Goal: Navigation & Orientation: Find specific page/section

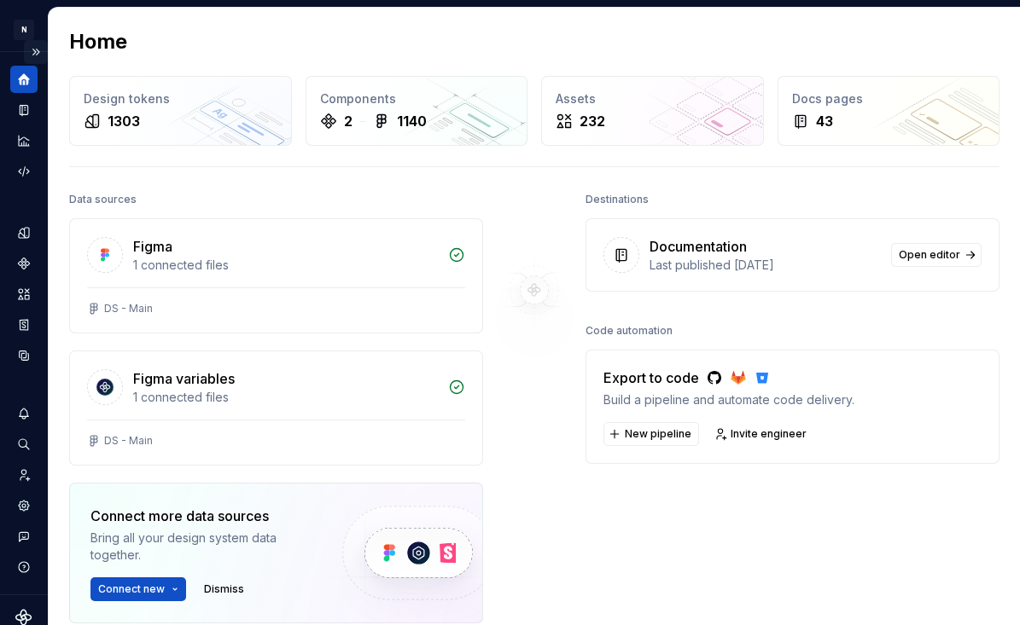
click at [26, 50] on button "Expand sidebar" at bounding box center [36, 52] width 24 height 24
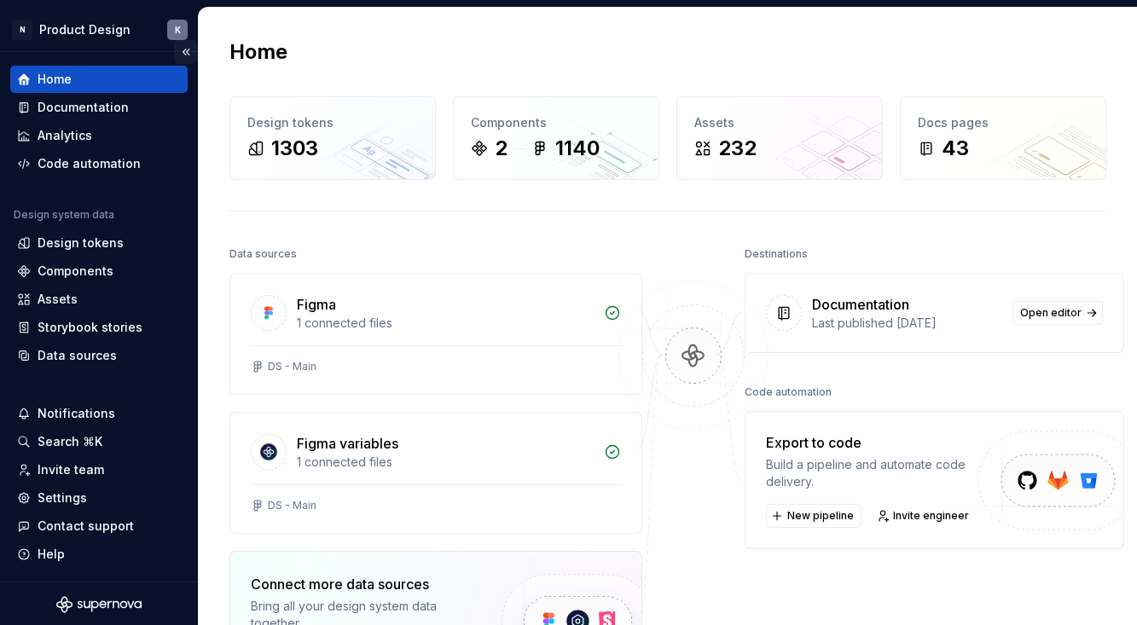
click at [177, 49] on button "Collapse sidebar" at bounding box center [186, 52] width 24 height 24
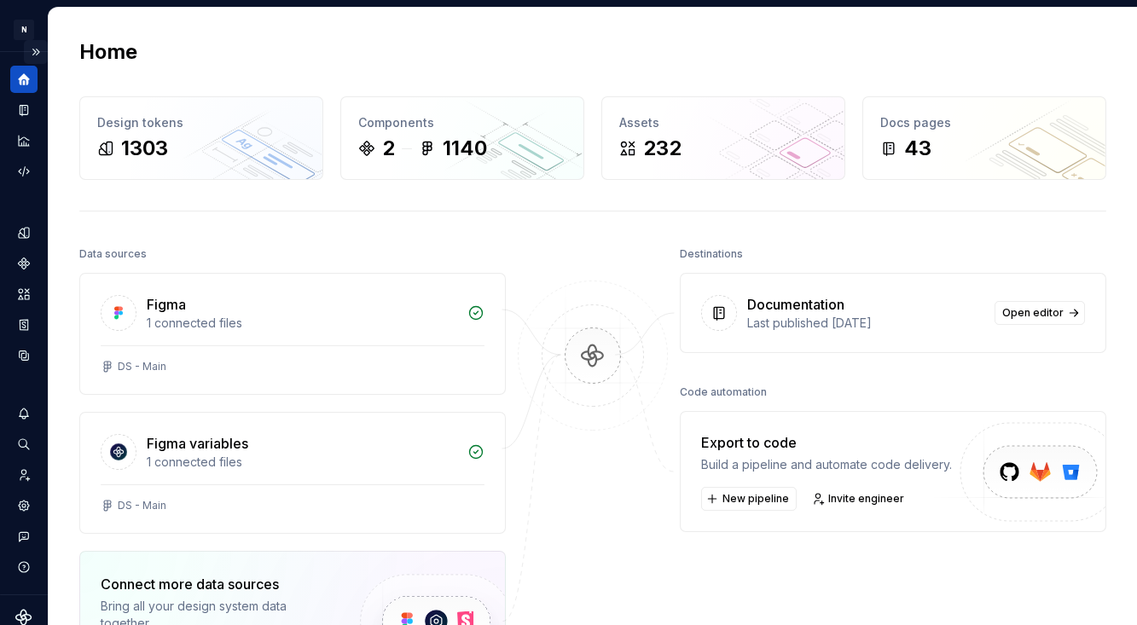
click at [24, 48] on button "Expand sidebar" at bounding box center [36, 52] width 24 height 24
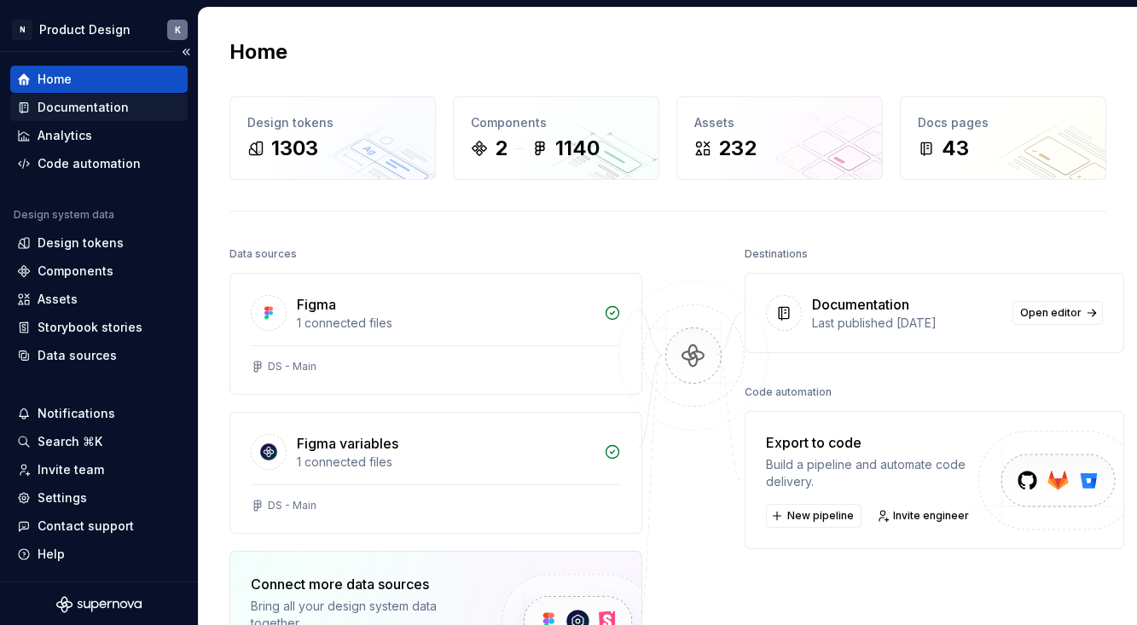
click at [67, 104] on div "Documentation" at bounding box center [83, 107] width 91 height 17
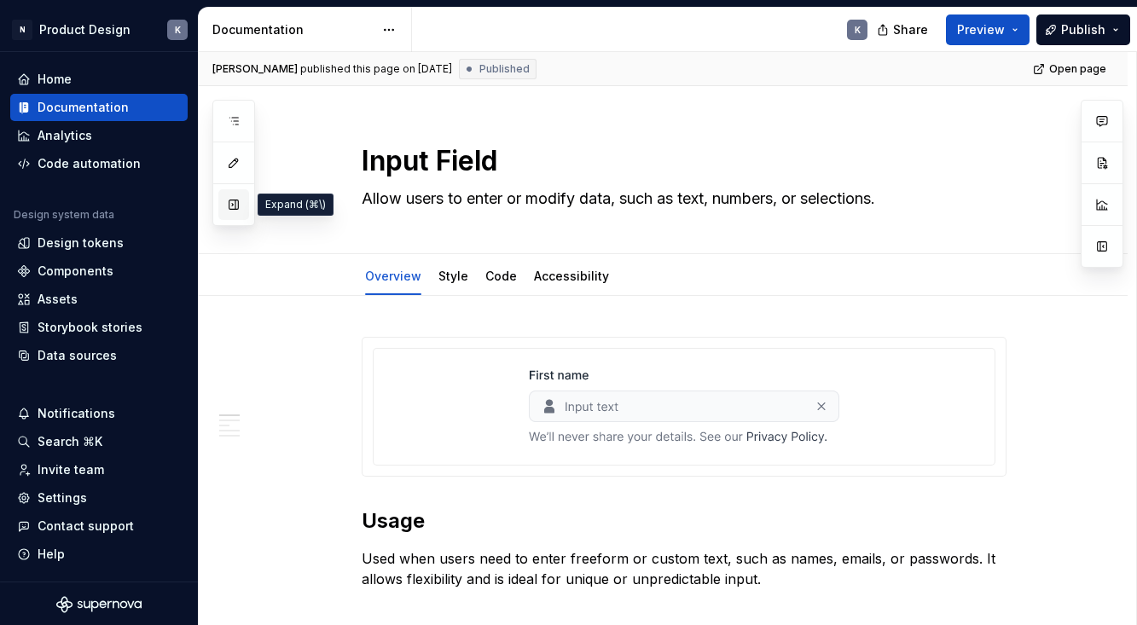
click at [233, 202] on button "button" at bounding box center [233, 204] width 31 height 31
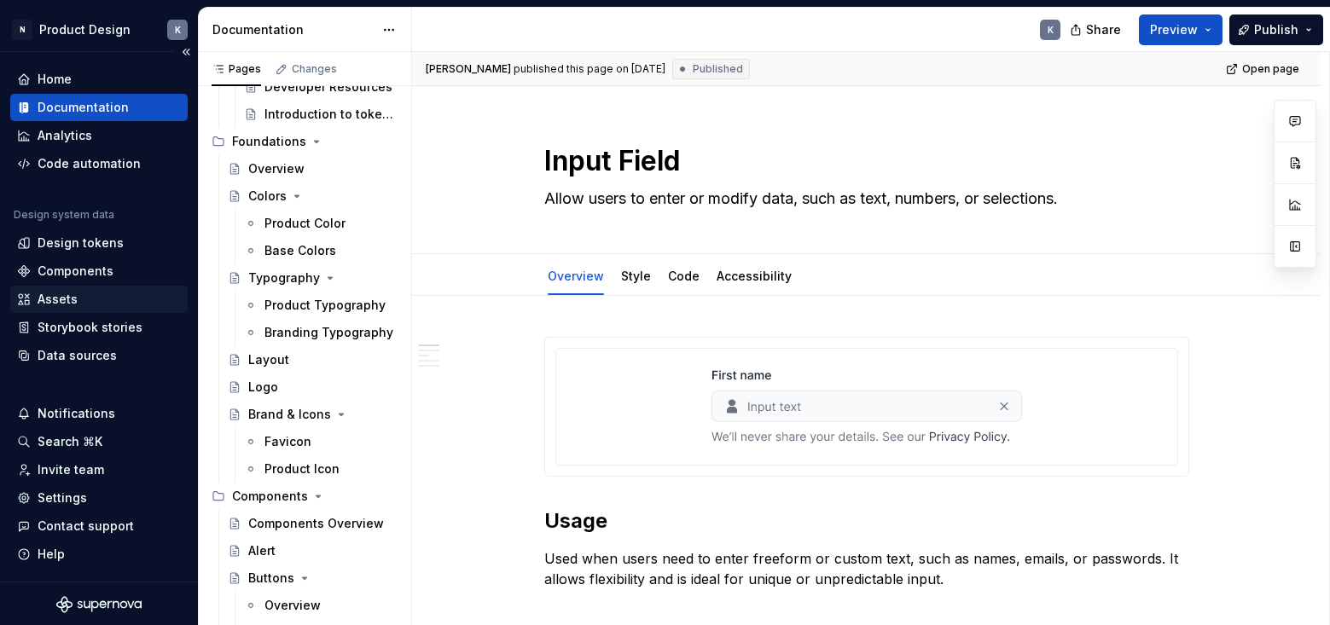
scroll to position [258, 0]
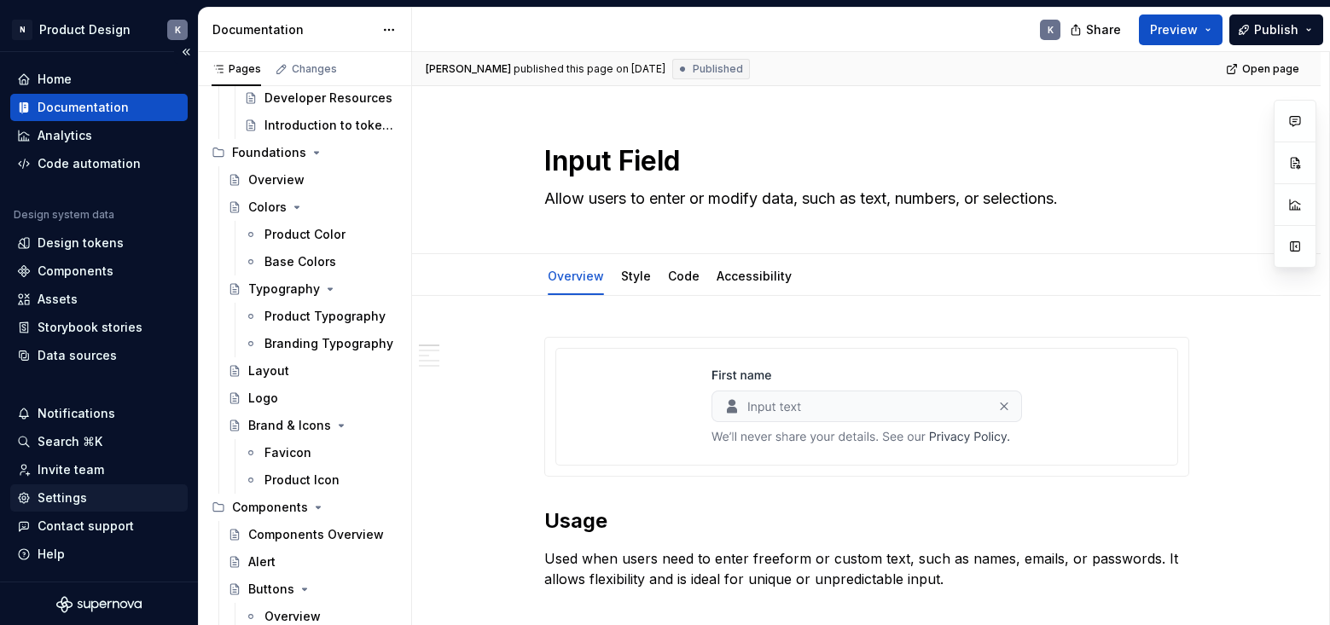
click at [98, 496] on div "Settings" at bounding box center [99, 498] width 164 height 17
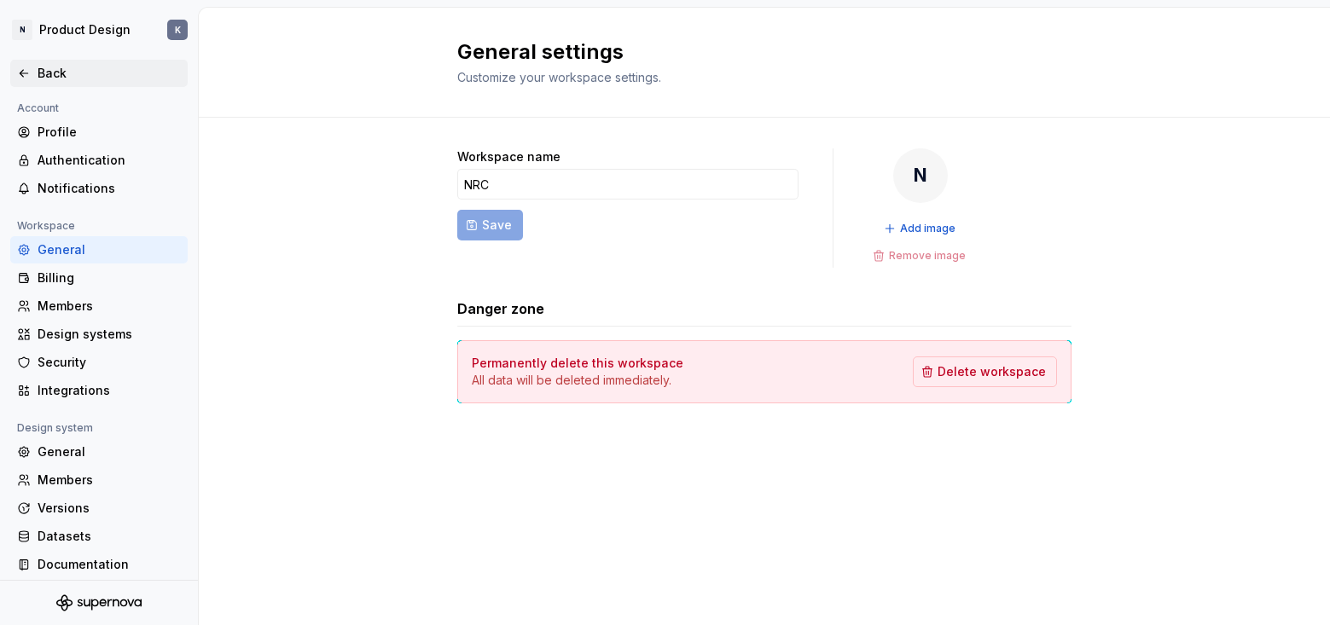
click at [34, 74] on div "Back" at bounding box center [99, 73] width 164 height 17
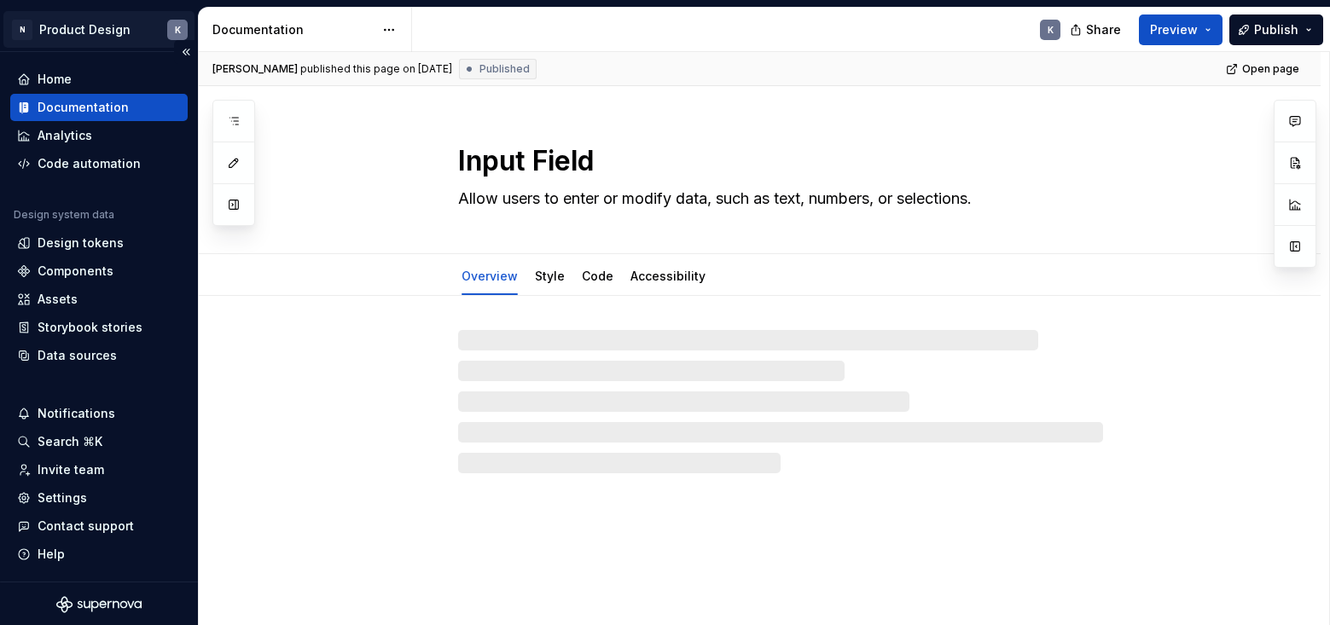
type textarea "*"
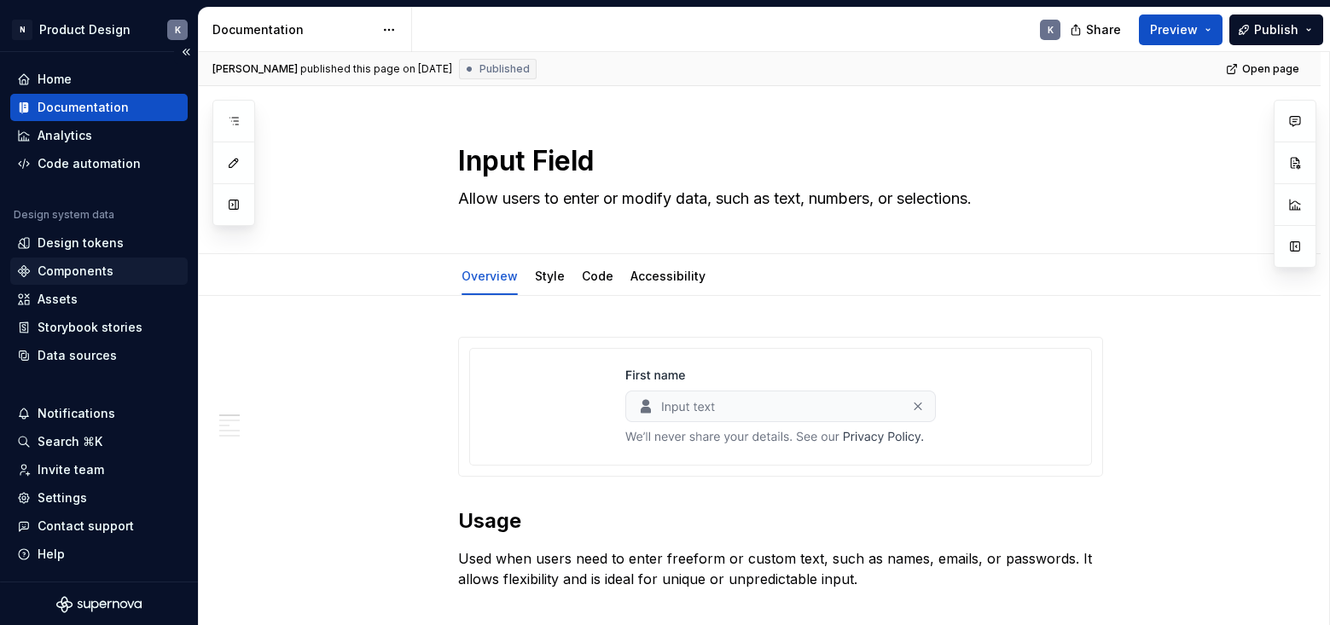
click at [123, 275] on div "Components" at bounding box center [99, 271] width 164 height 17
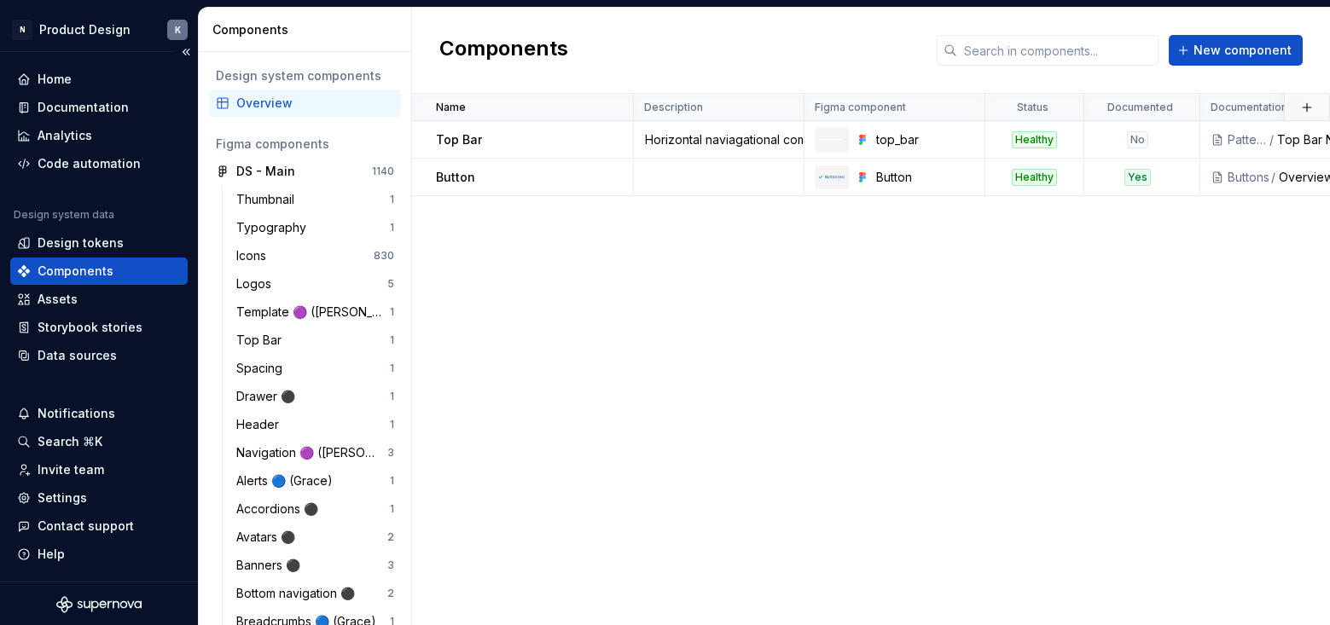
scroll to position [2, 0]
click at [175, 49] on button "Collapse sidebar" at bounding box center [186, 50] width 24 height 24
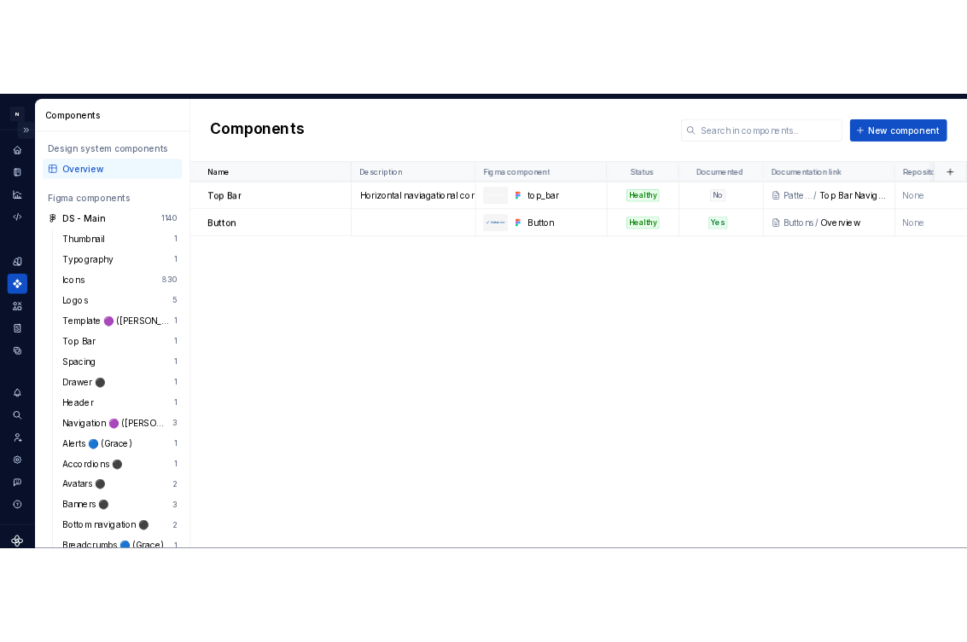
scroll to position [0, 0]
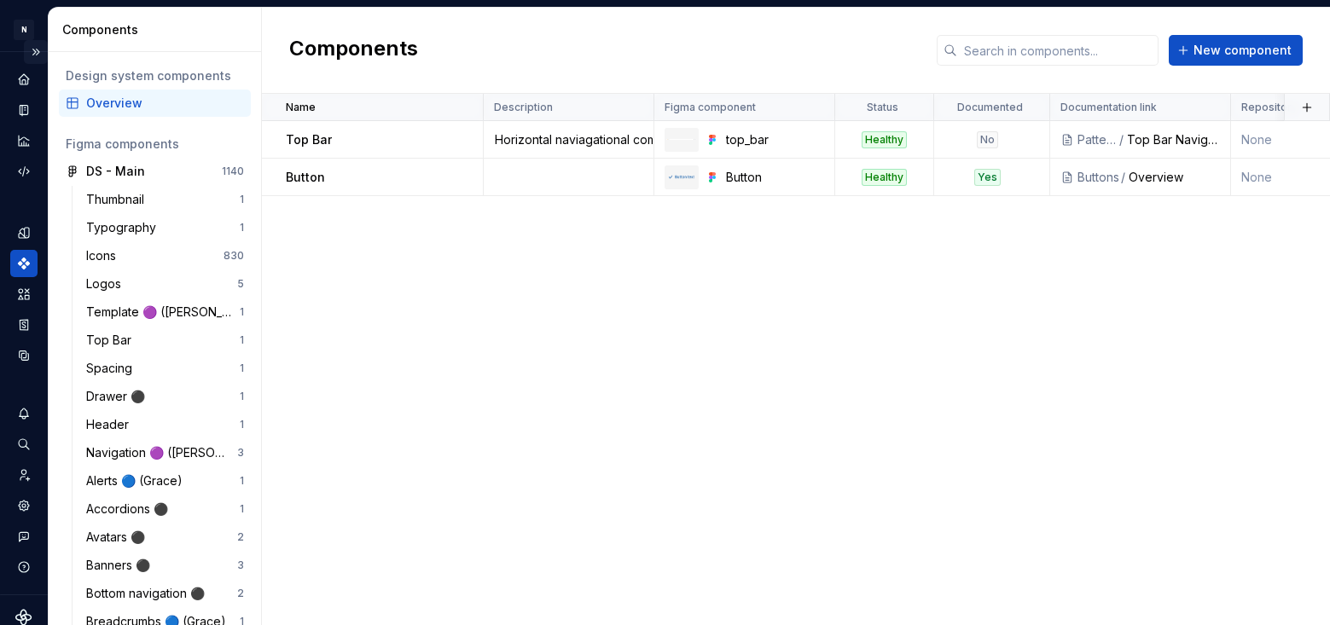
click at [25, 52] on button "Expand sidebar" at bounding box center [36, 52] width 24 height 24
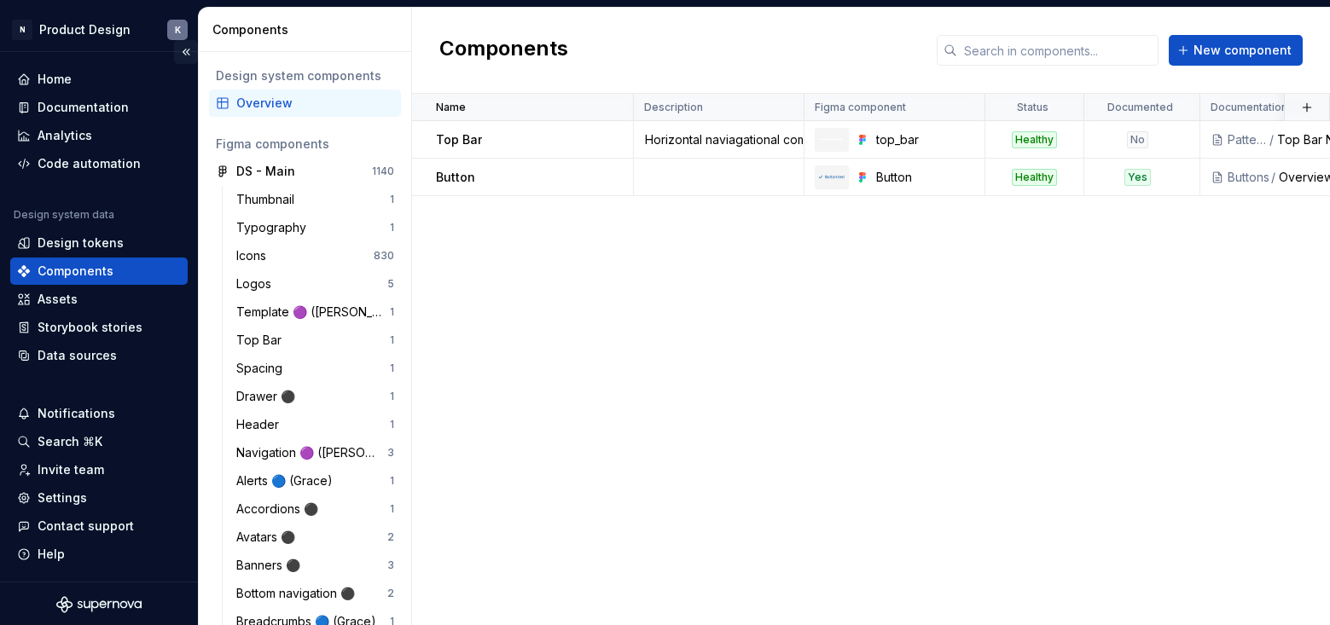
click at [176, 50] on button "Collapse sidebar" at bounding box center [186, 52] width 24 height 24
